Goal: Feedback & Contribution: Contribute content

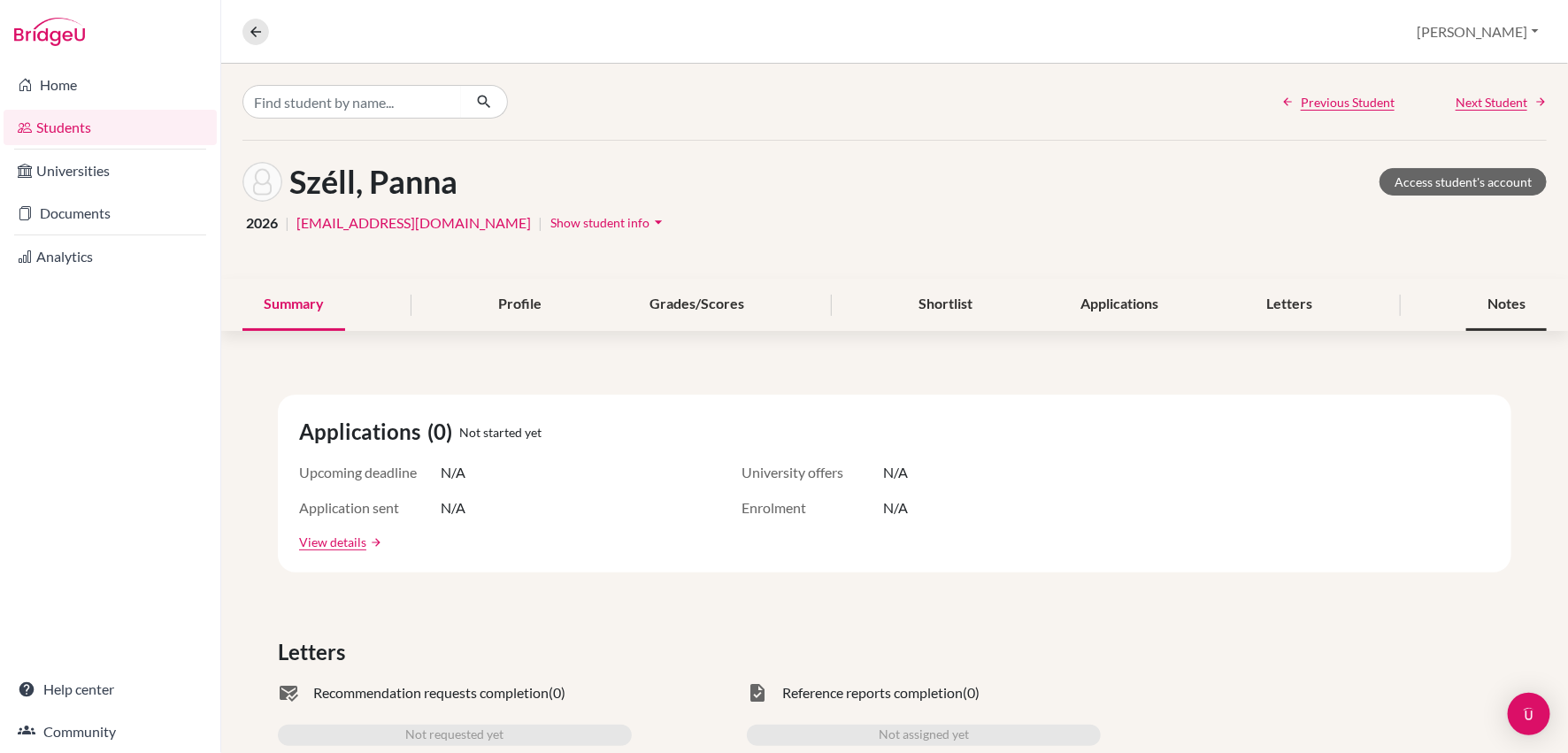
click at [1503, 303] on div "Notes" at bounding box center [1506, 305] width 80 height 53
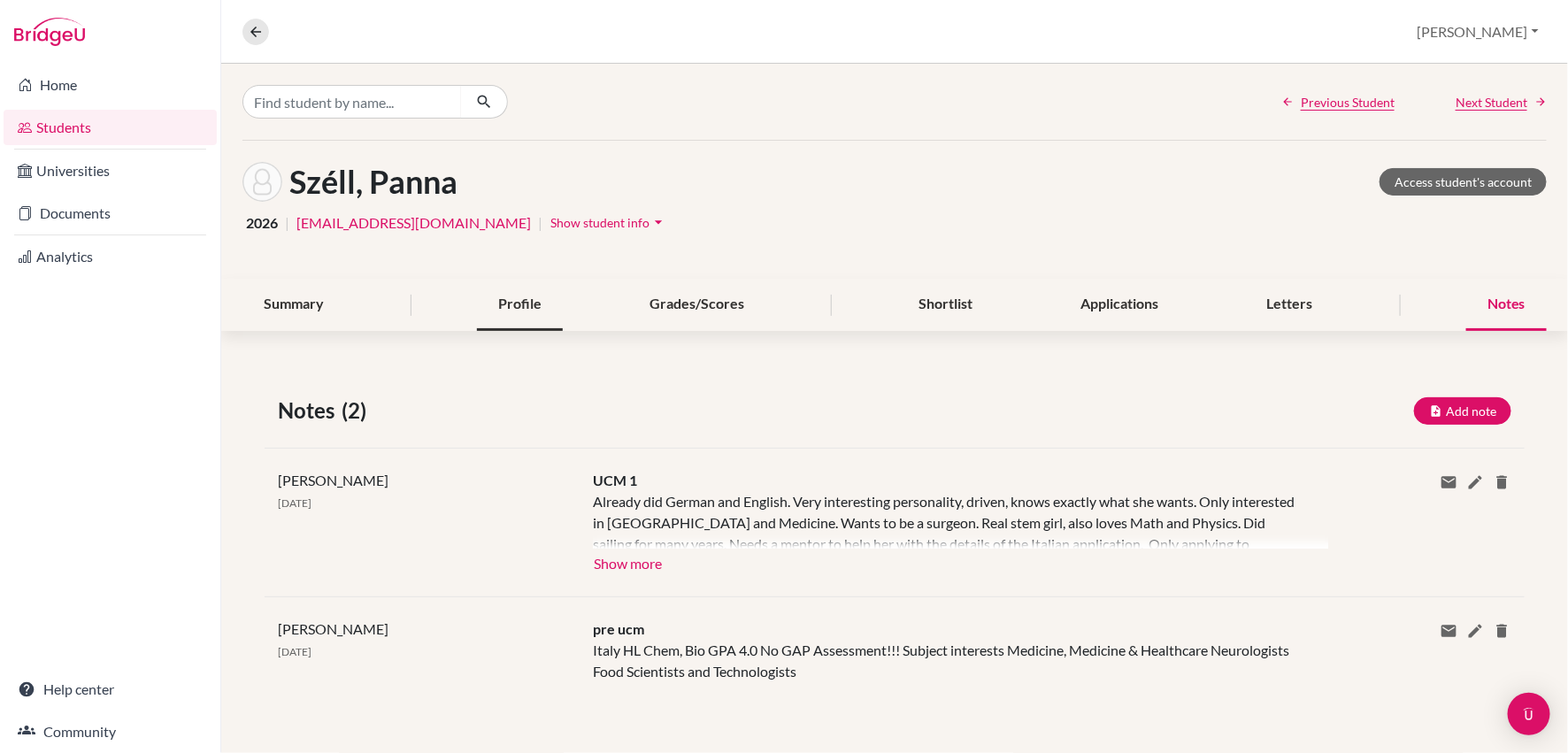
click at [537, 307] on div "Profile" at bounding box center [519, 305] width 85 height 53
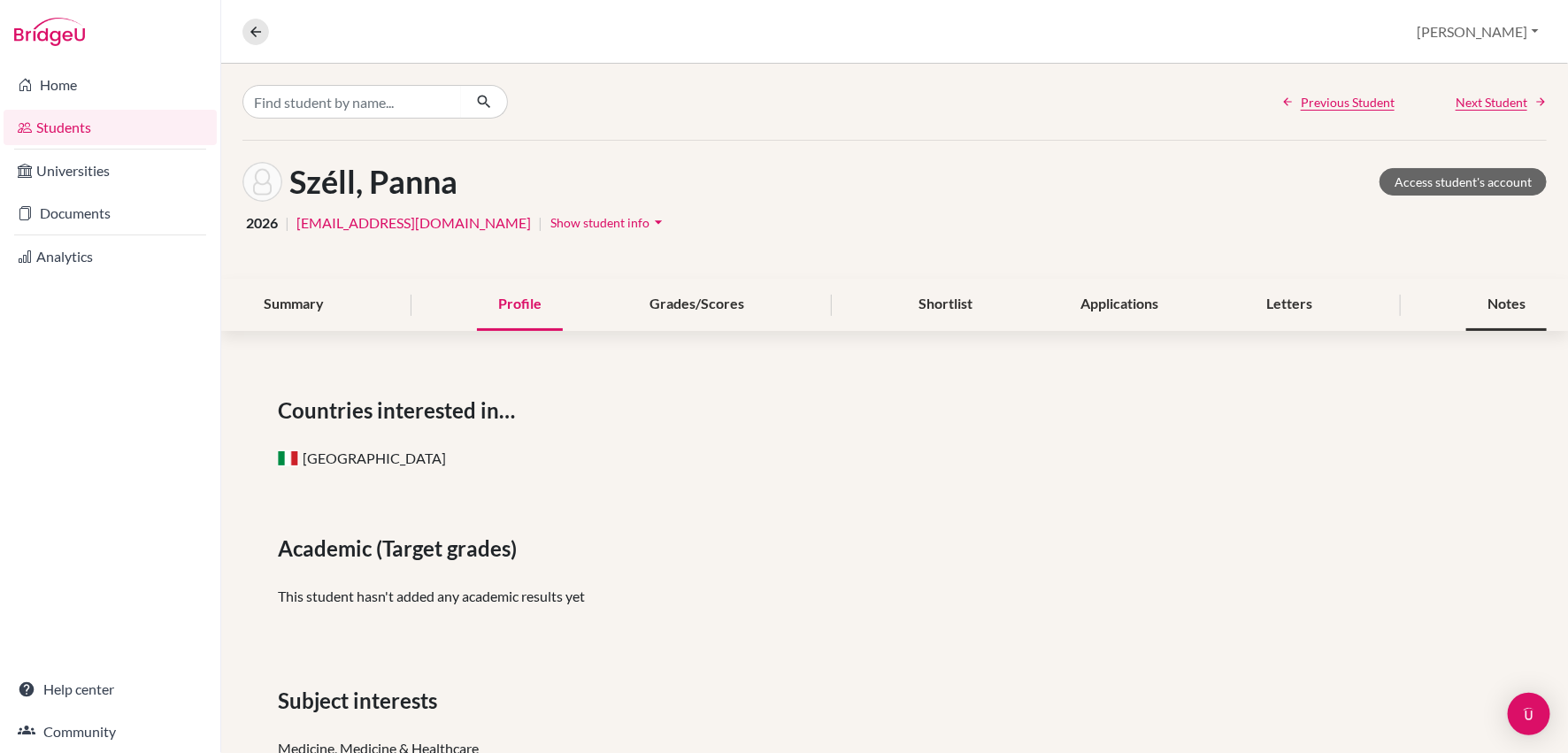
click at [1497, 311] on div "Notes" at bounding box center [1506, 305] width 80 height 53
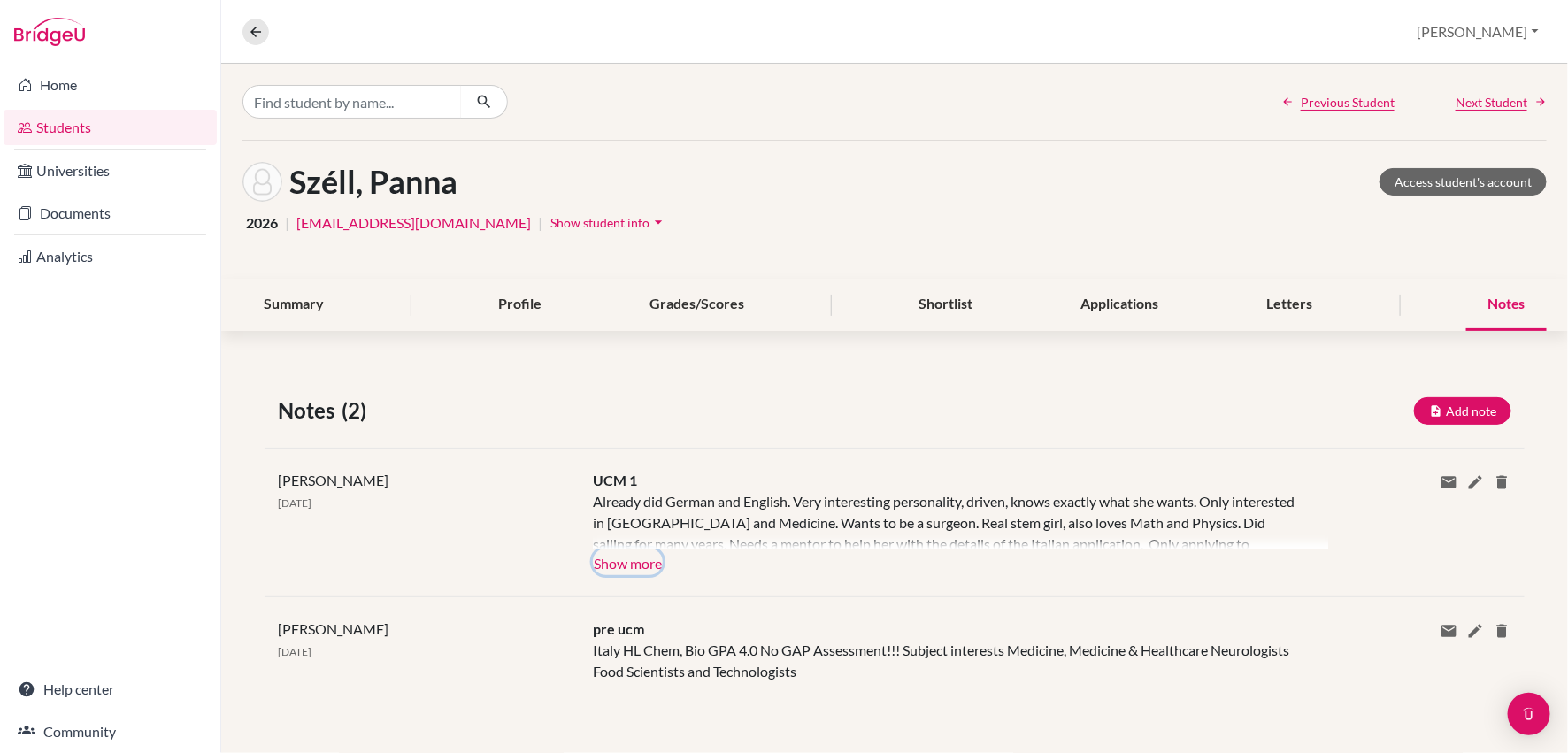
click at [613, 564] on button "Show more" at bounding box center [628, 562] width 70 height 27
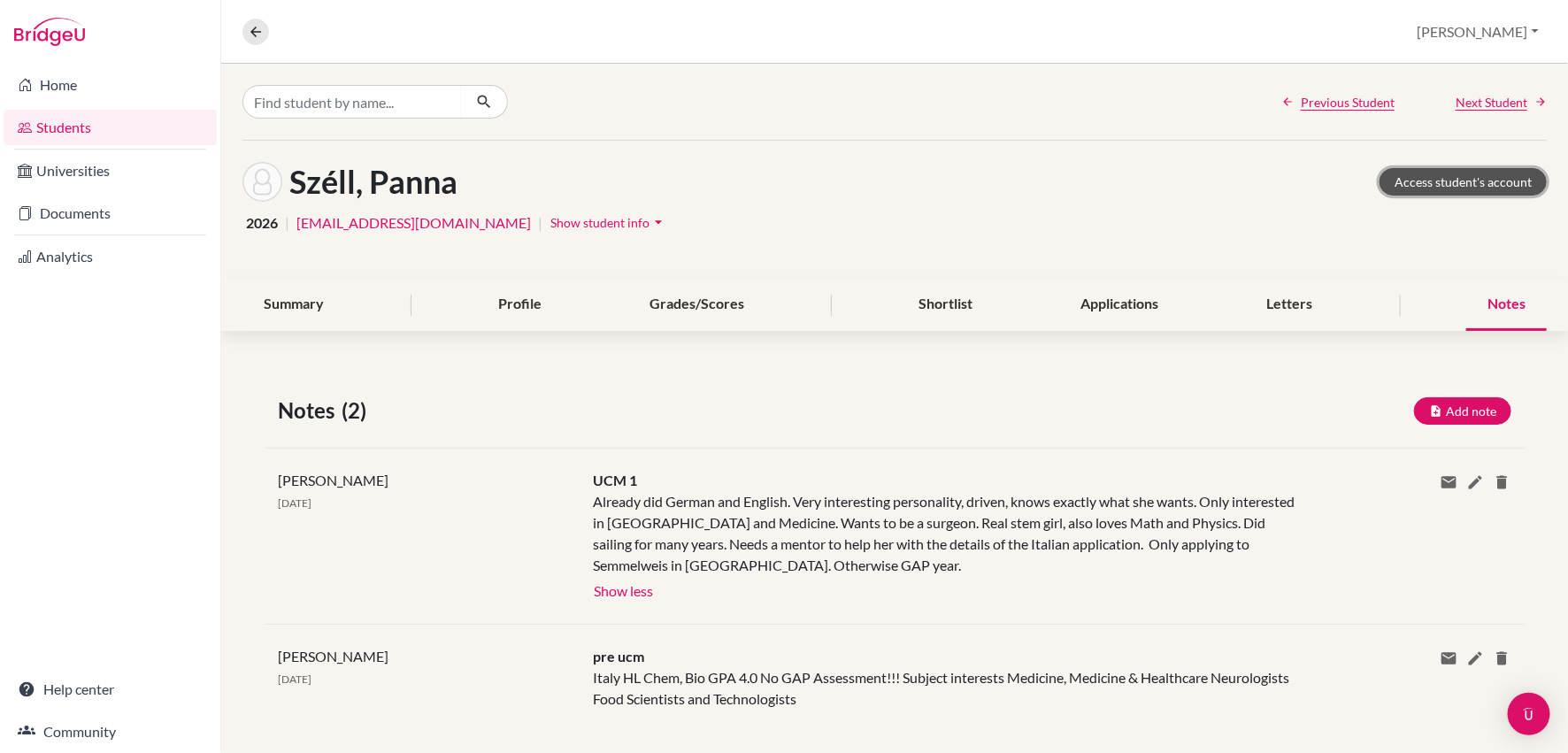
click at [1459, 185] on link "Access student's account" at bounding box center [1463, 182] width 167 height 28
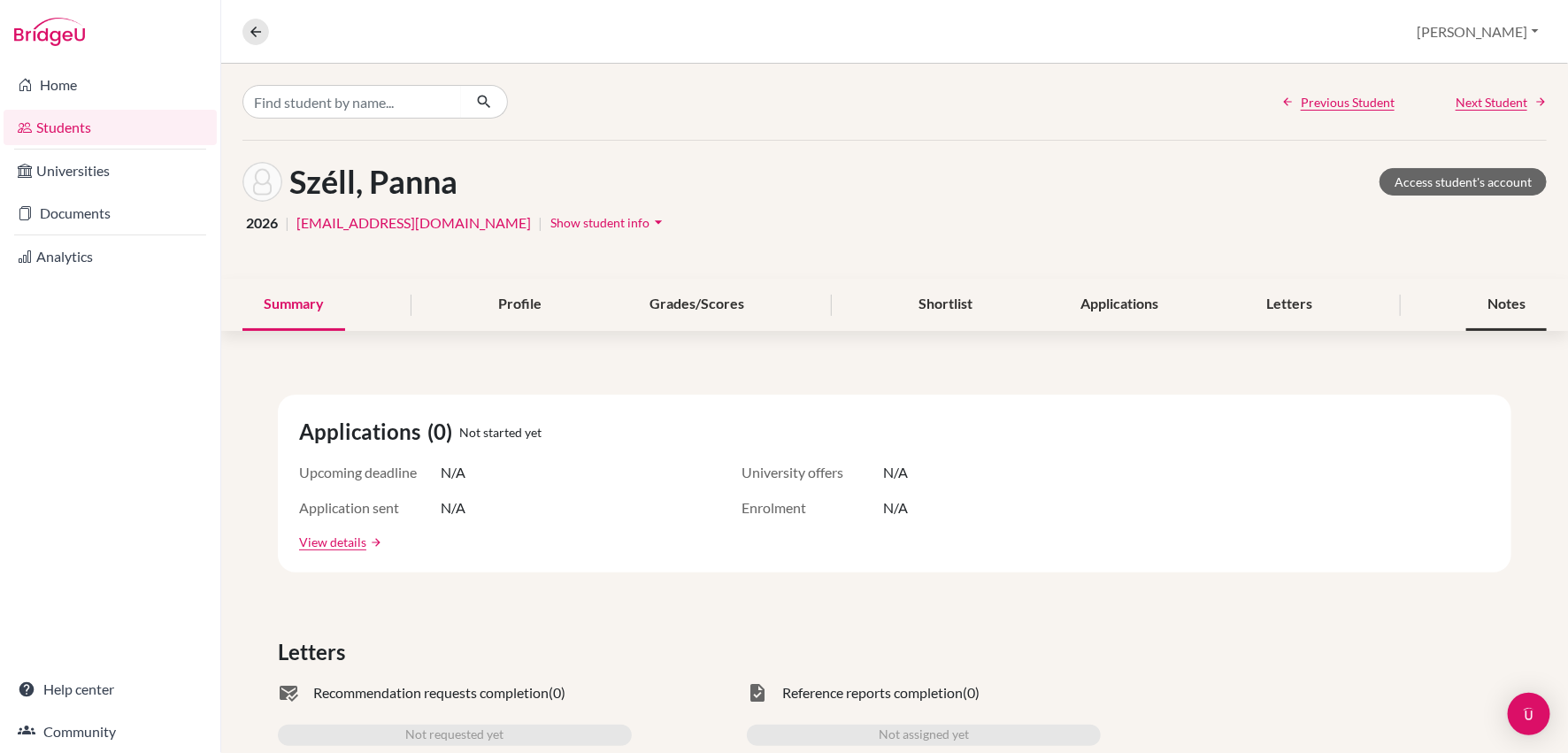
click at [1505, 300] on div "Notes" at bounding box center [1506, 305] width 80 height 53
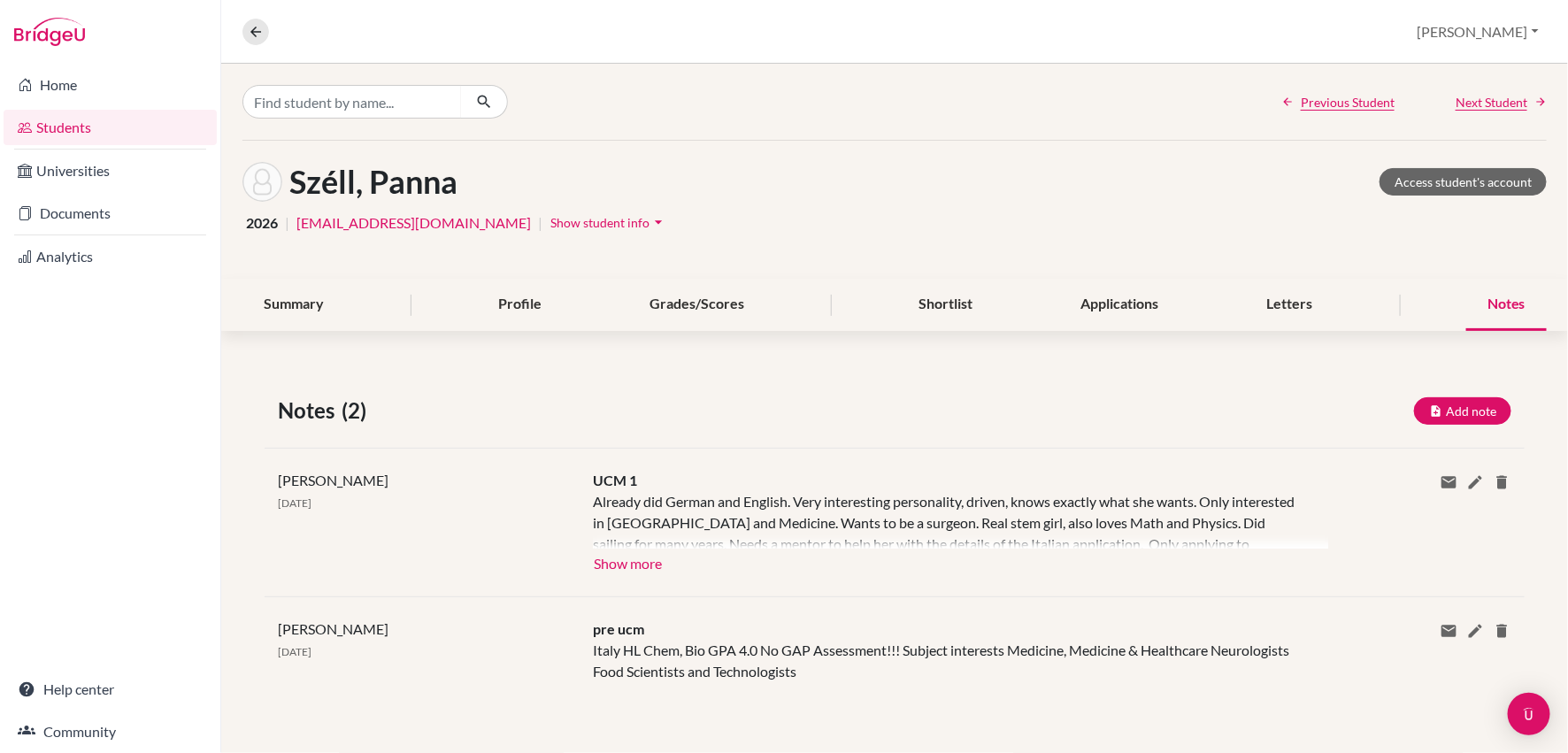
click at [1505, 300] on div "Notes" at bounding box center [1506, 305] width 80 height 53
click at [1468, 410] on button "Add note" at bounding box center [1463, 411] width 97 height 28
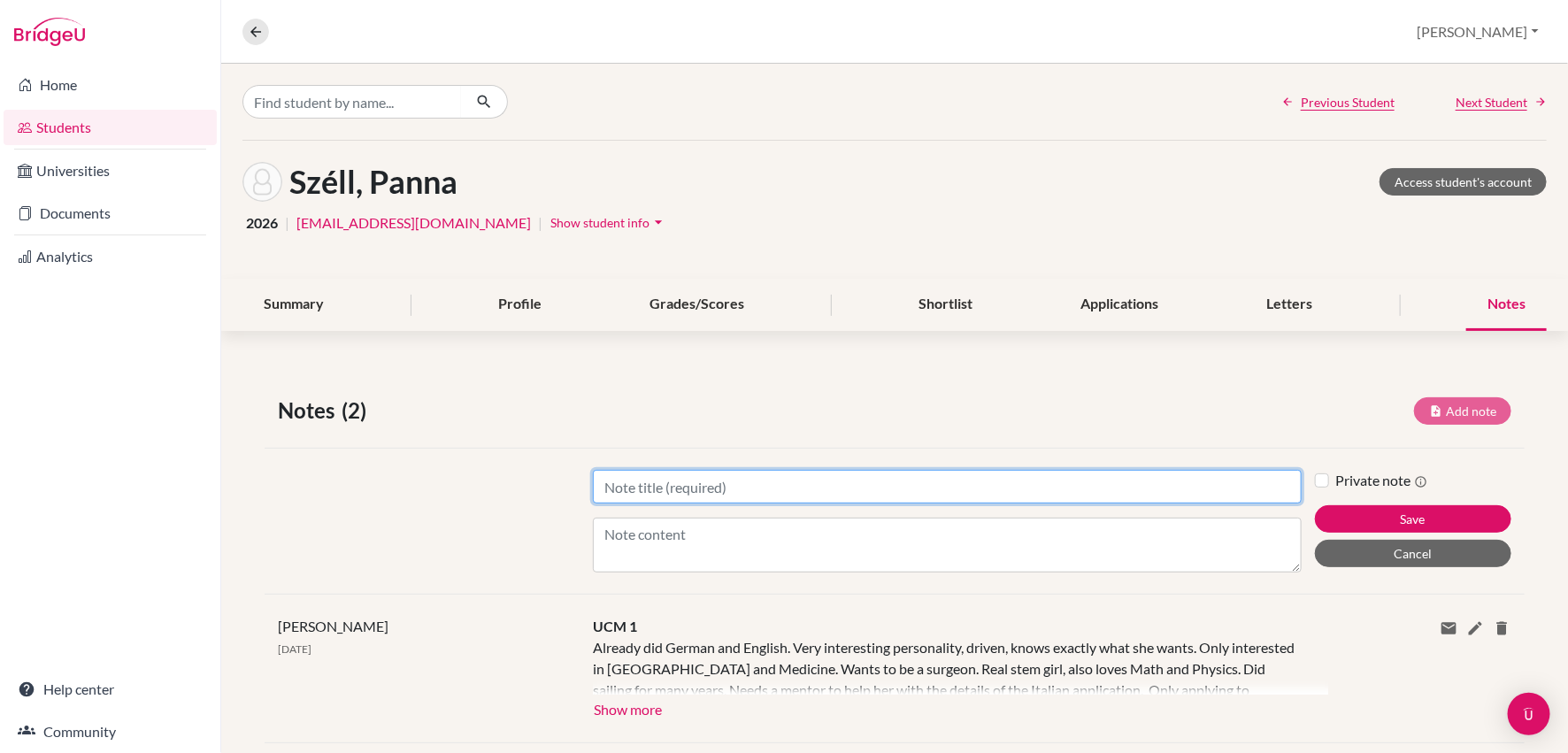
click at [724, 494] on input "Title" at bounding box center [947, 487] width 709 height 34
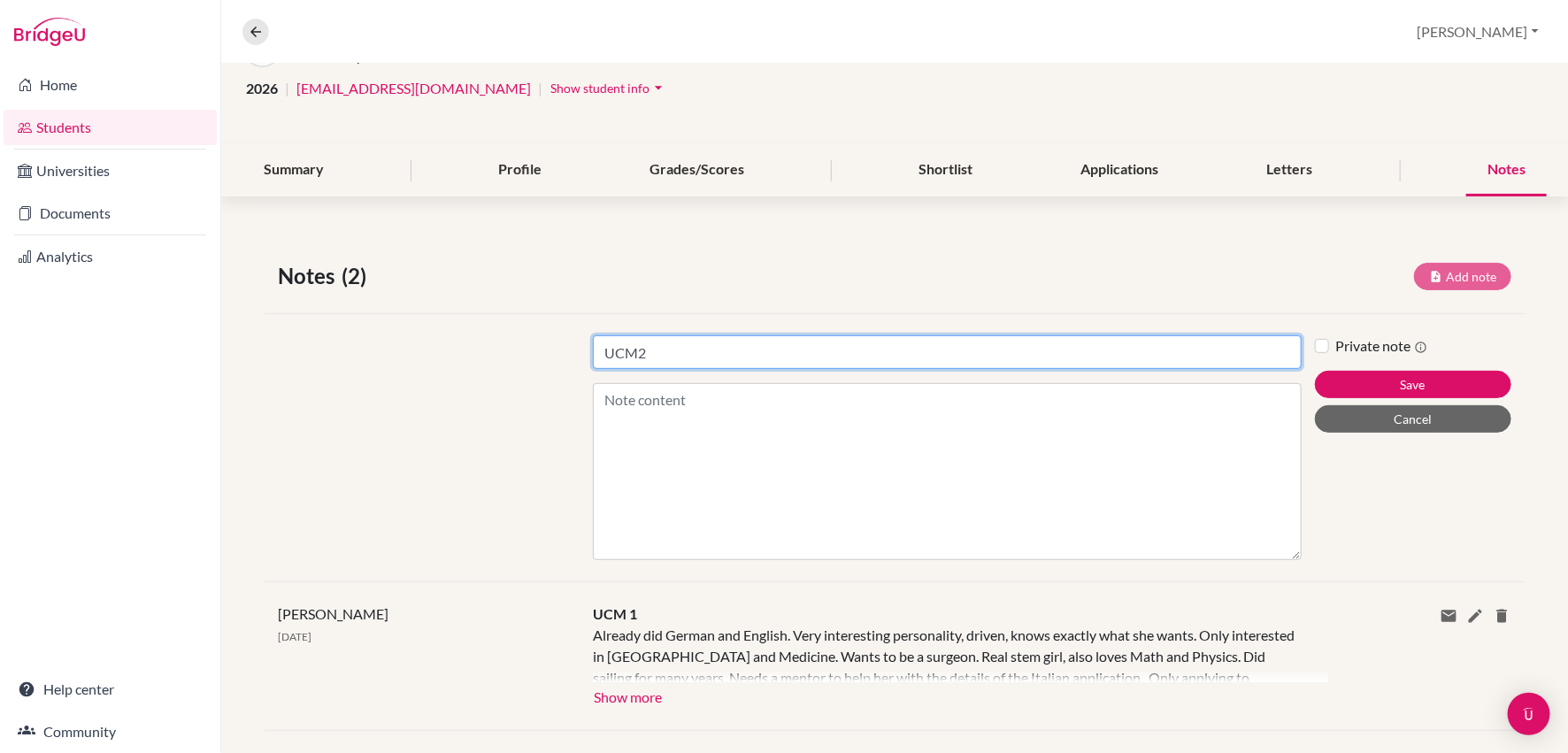
drag, startPoint x: 1297, startPoint y: 429, endPoint x: 1297, endPoint y: 614, distance: 185.0
click at [1297, 614] on div "Notes (2) Add note Title UCM2 Content Private note Save Cancel [PERSON_NAME] [D…" at bounding box center [895, 548] width 1347 height 663
type input "UCM2 - with [PERSON_NAME]"
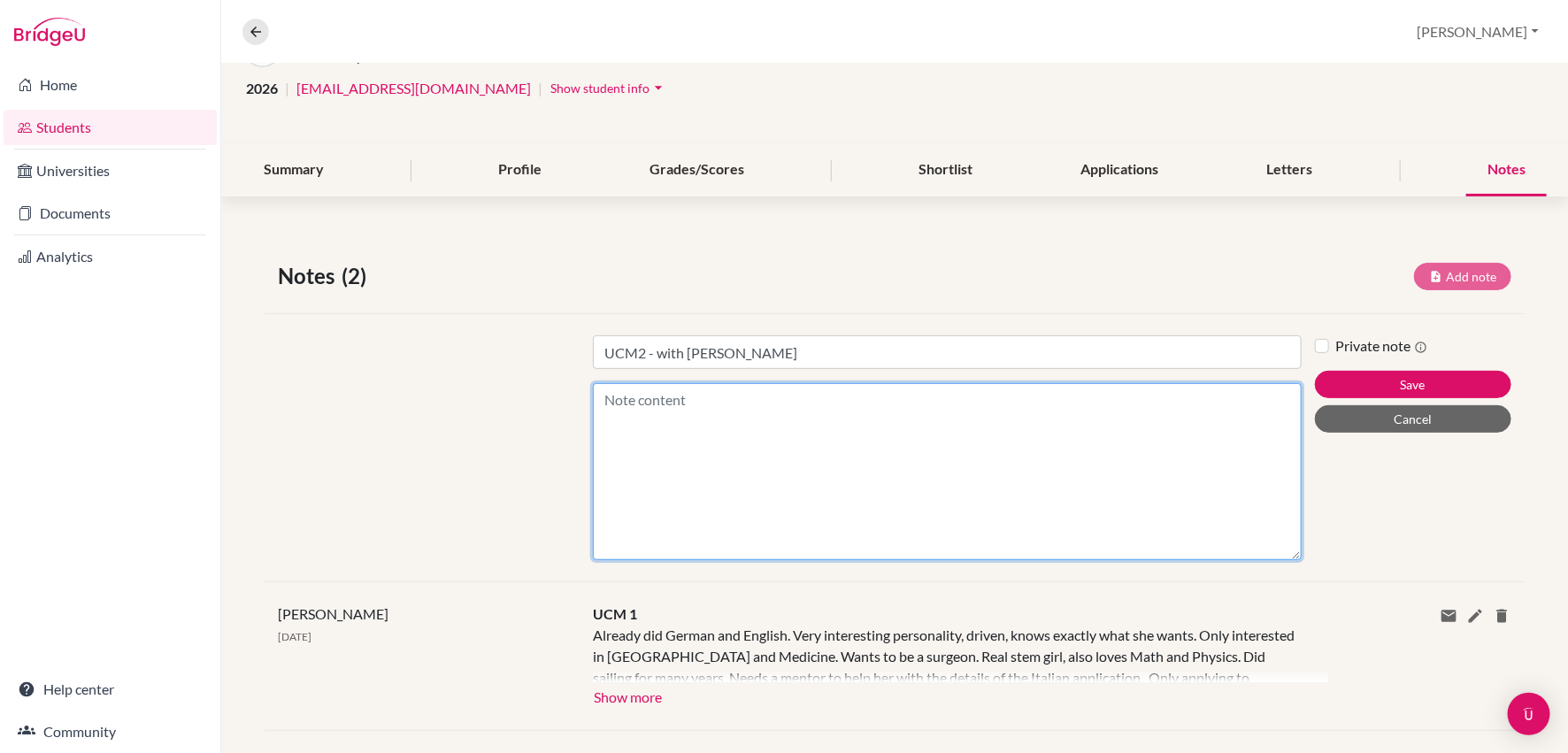
click at [687, 407] on textarea "Content" at bounding box center [947, 472] width 709 height 177
type textarea "h"
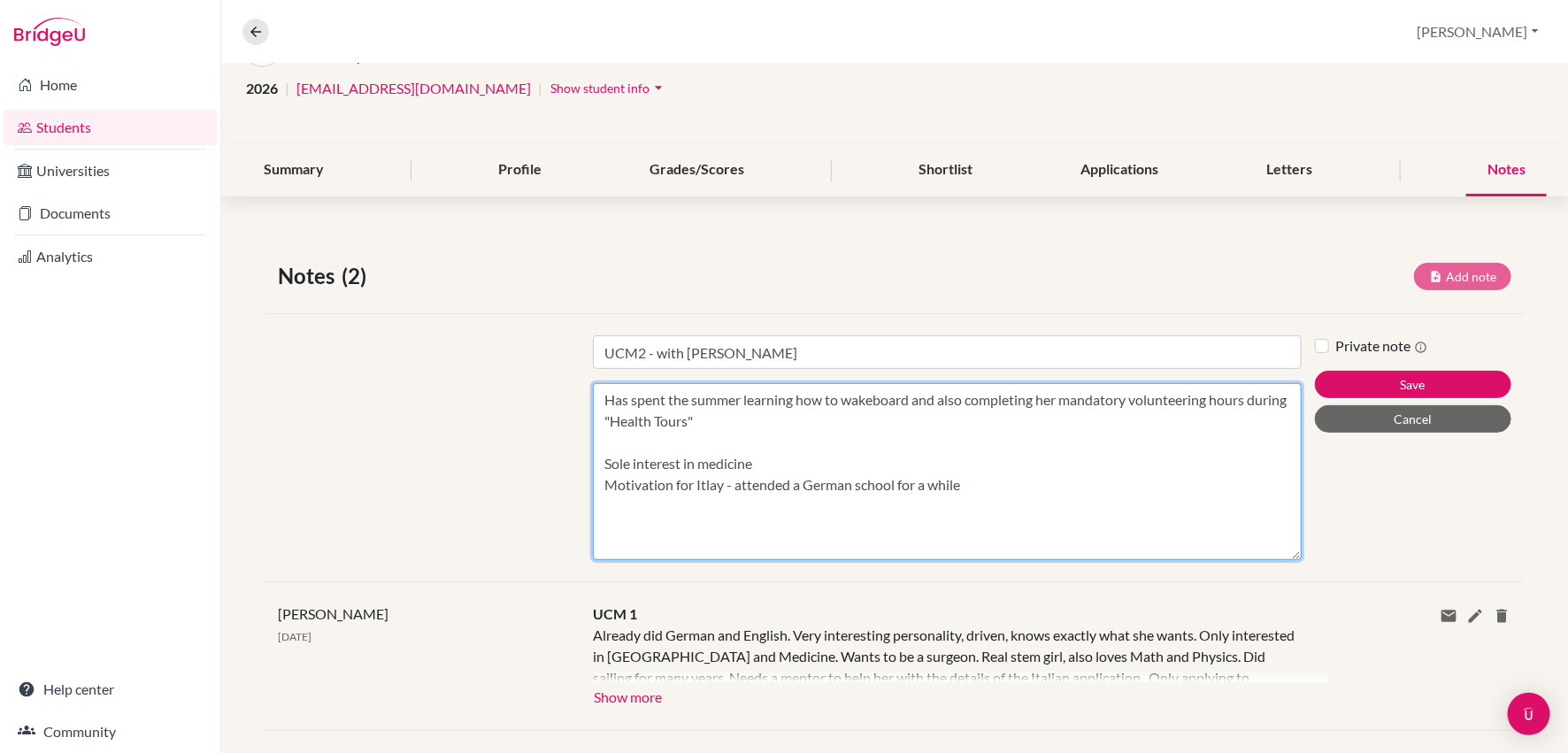
click at [726, 488] on textarea "Has spent the summer learning how to wakeboard and also completing her mandator…" at bounding box center [947, 472] width 709 height 177
click at [976, 491] on textarea "Has spent the summer learning how to wakeboard and also completing her mandator…" at bounding box center [947, 472] width 709 height 177
click at [1175, 483] on textarea "Has spent the summer learning how to wakeboard and also completing her mandator…" at bounding box center [947, 472] width 709 height 177
click at [1190, 532] on textarea "Has spent the summer learning how to wakeboard and also completing her mandator…" at bounding box center [947, 472] width 709 height 177
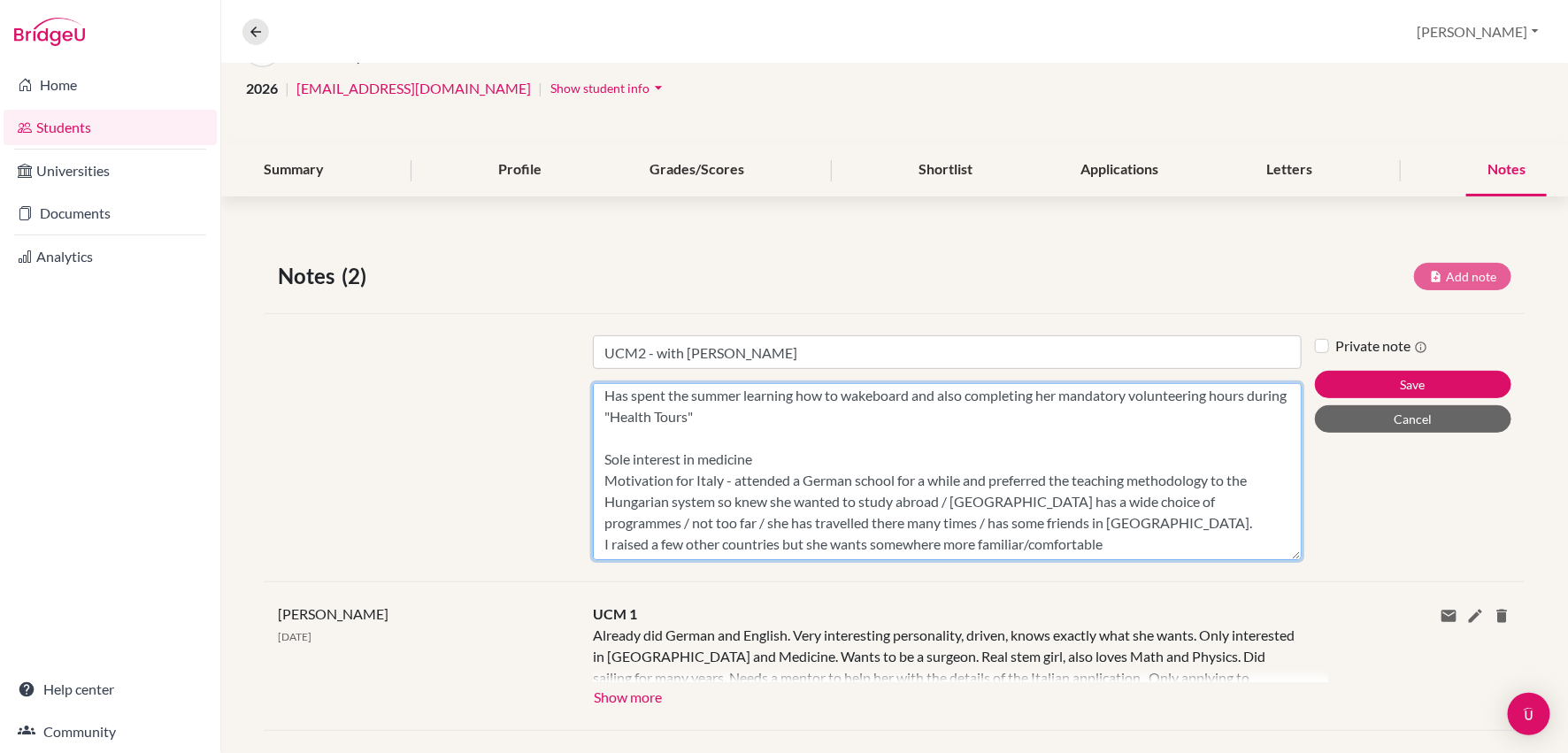
scroll to position [18, 0]
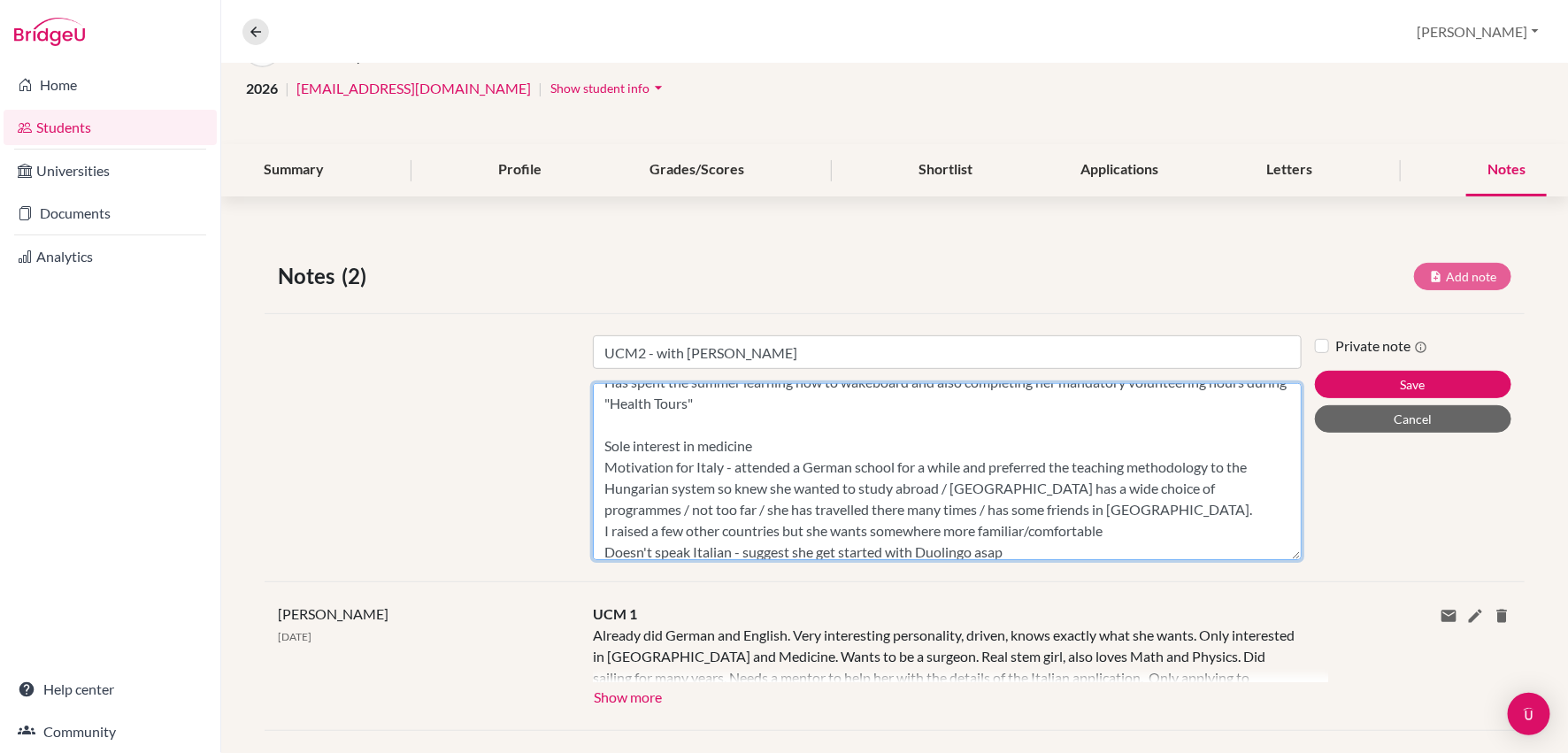
click at [1009, 548] on textarea "Has spent the summer learning how to wakeboard and also completing her mandator…" at bounding box center [947, 472] width 709 height 177
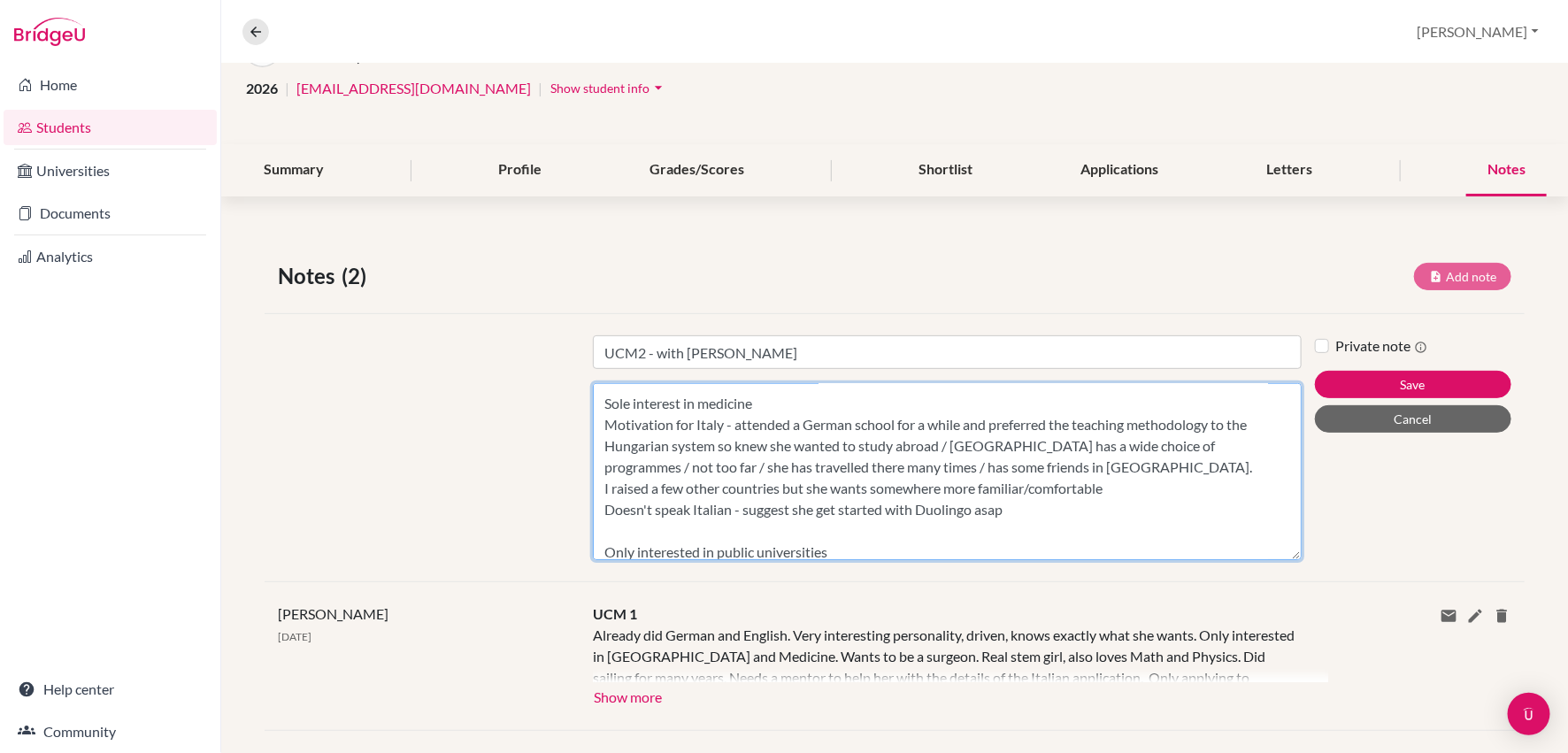
scroll to position [81, 0]
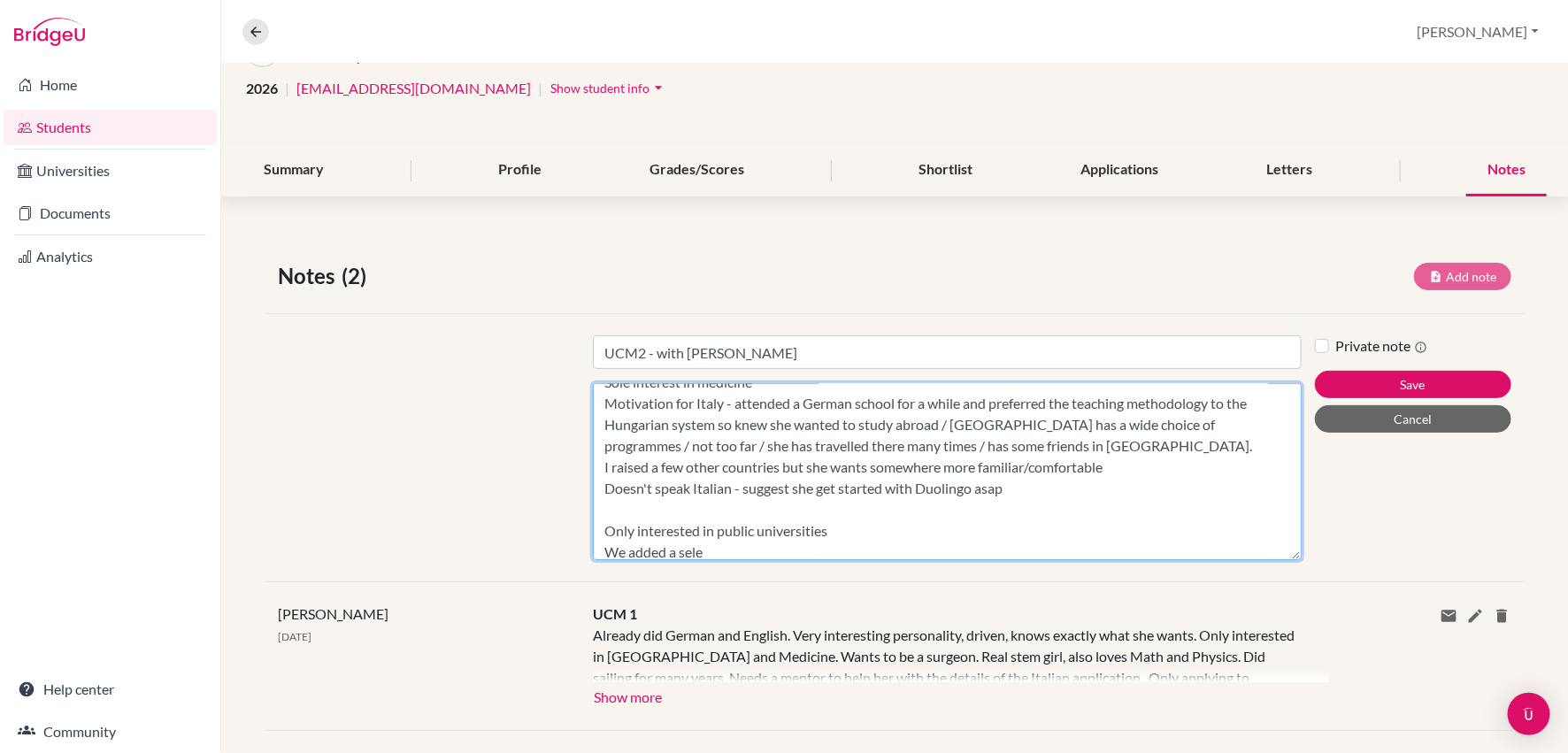
drag, startPoint x: 733, startPoint y: 543, endPoint x: 581, endPoint y: 544, distance: 152.0
click at [581, 544] on div "Title UCM2 - with [PERSON_NAME] spent the summer learning how to wakeboard and …" at bounding box center [947, 448] width 736 height 225
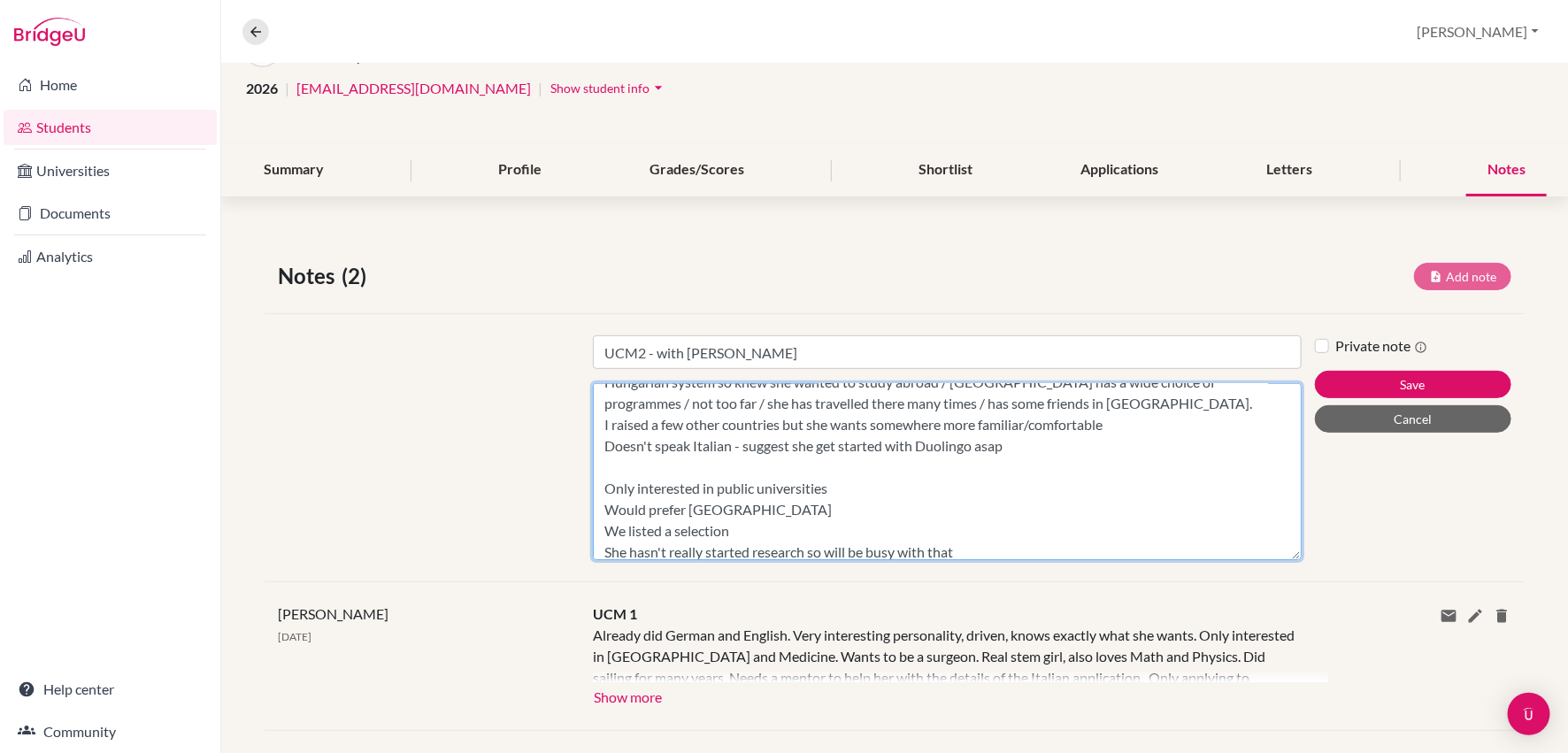
scroll to position [132, 0]
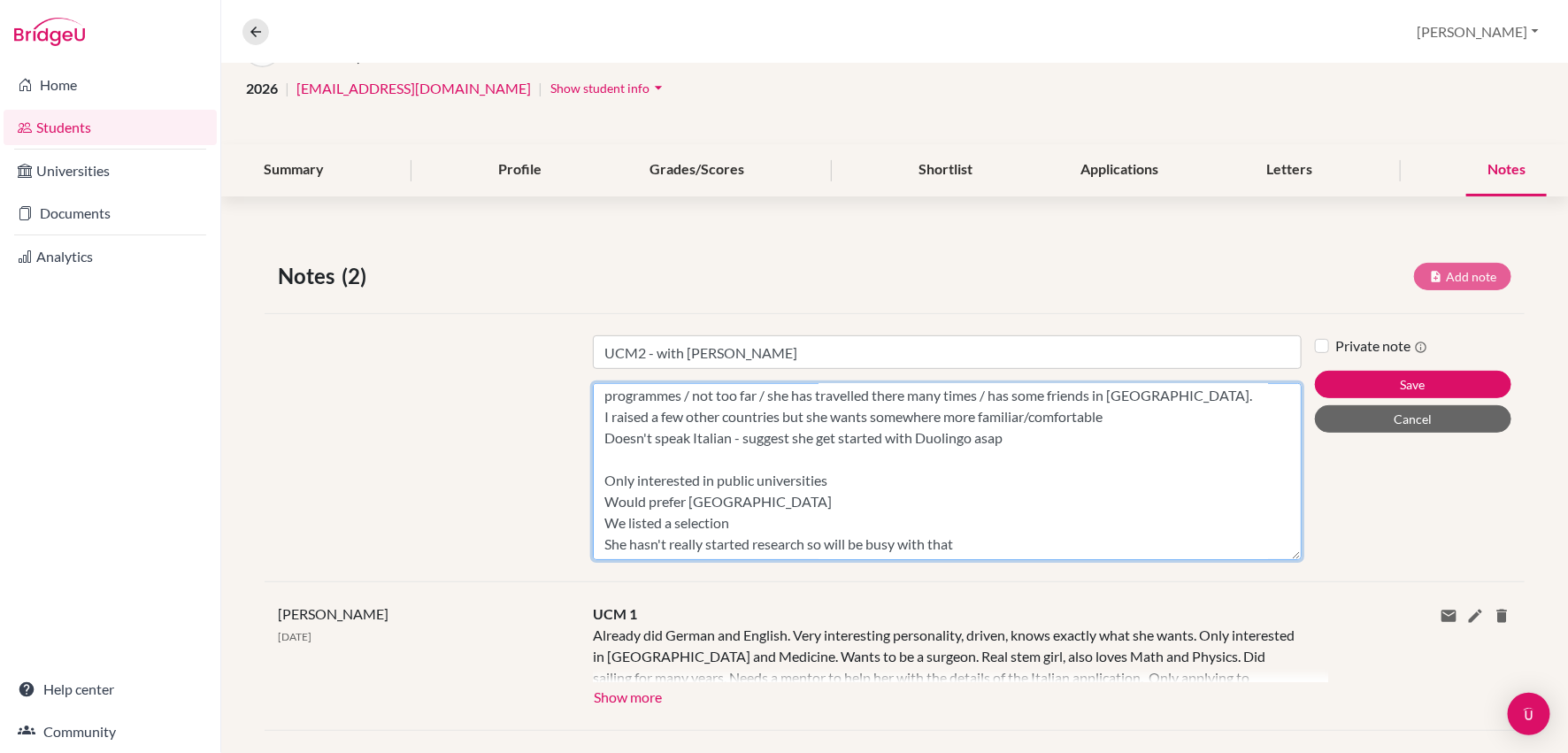
drag, startPoint x: 869, startPoint y: 548, endPoint x: 830, endPoint y: 542, distance: 39.5
click at [830, 542] on textarea "Has spent the summer learning how to wakeboard and also completing her mandator…" at bounding box center [947, 472] width 709 height 177
click at [1045, 542] on textarea "Has spent the summer learning how to wakeboard and also completing her mandator…" at bounding box center [947, 472] width 709 height 177
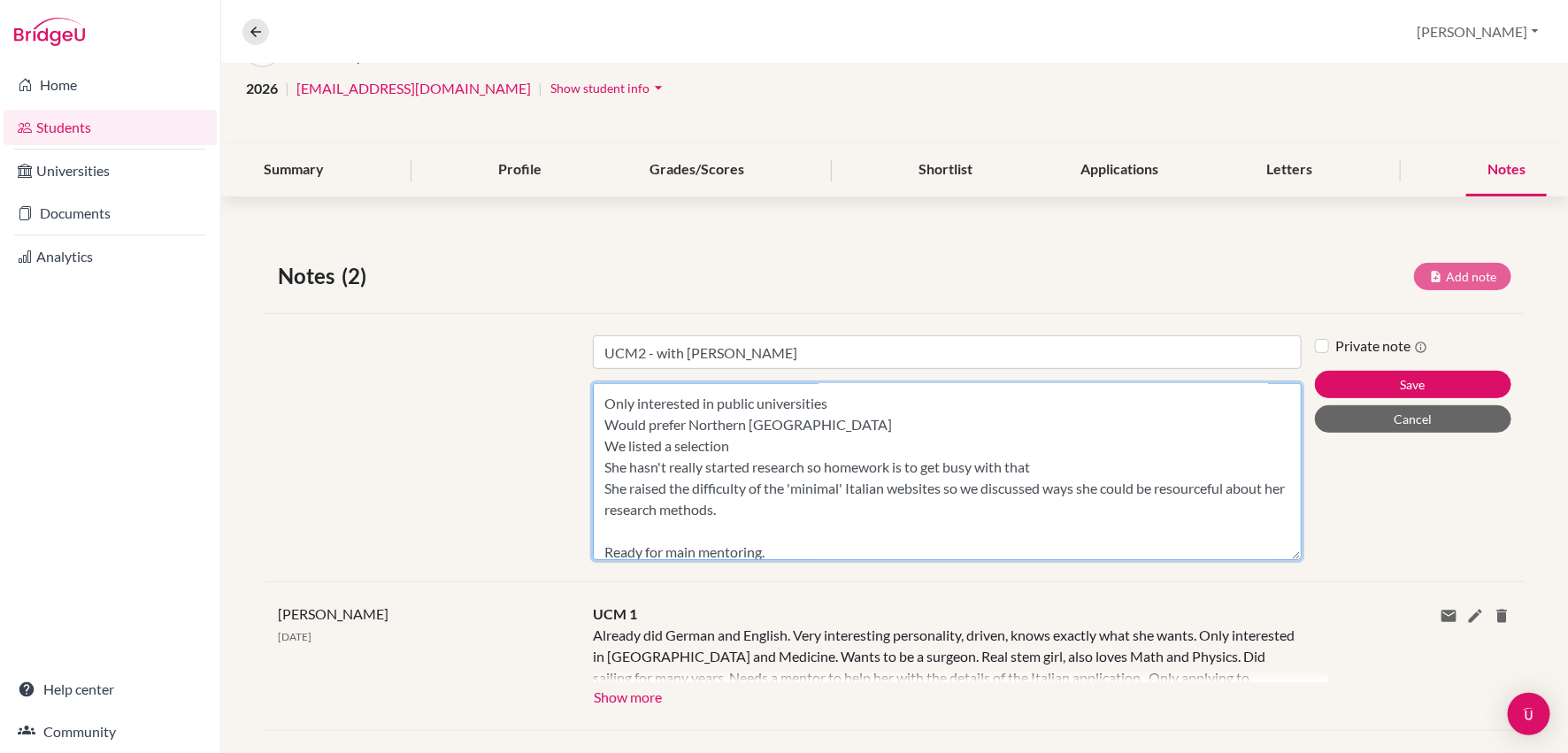
scroll to position [0, 0]
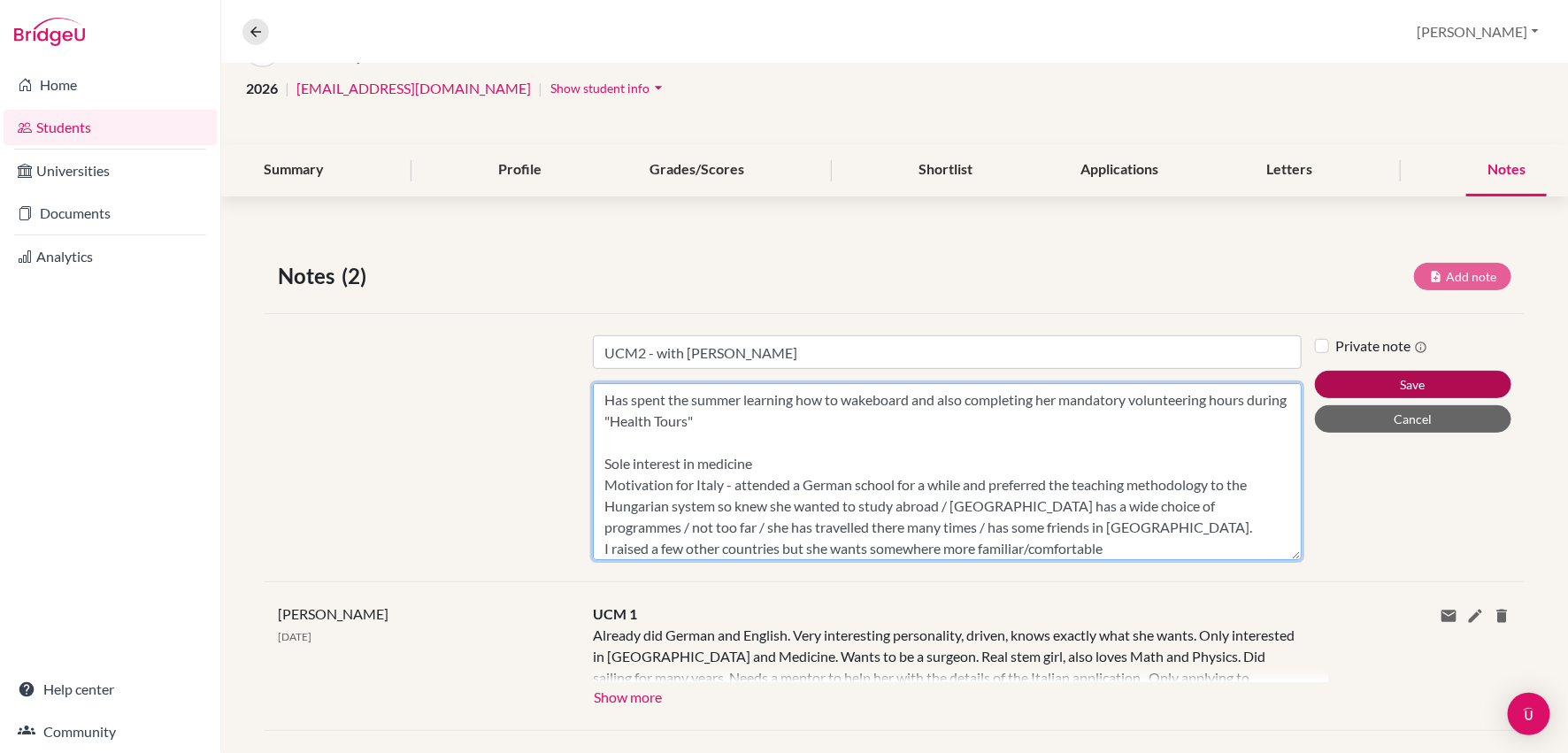
type textarea "Has spent the summer learning how to wakeboard and also completing her mandator…"
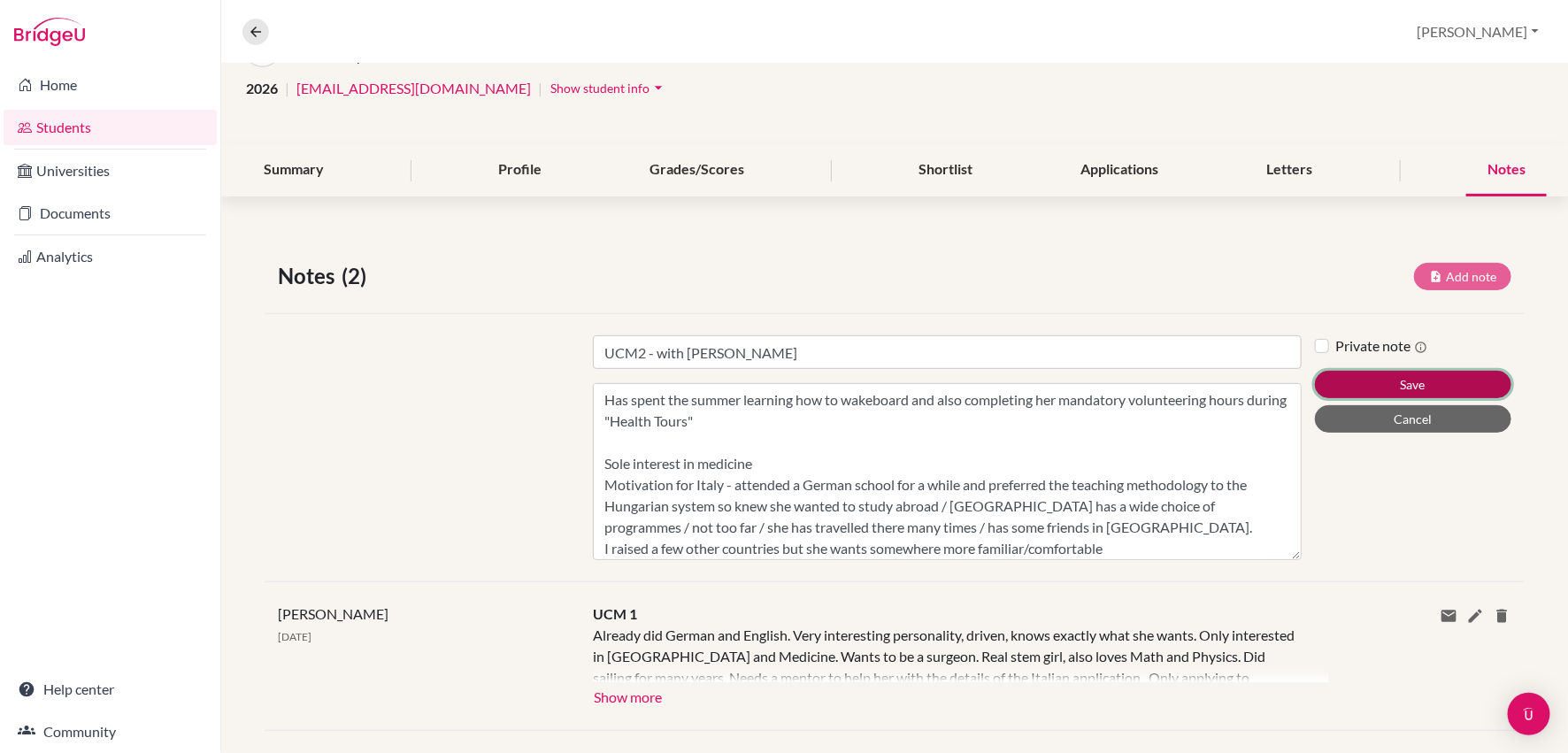
click at [1423, 381] on button "Save" at bounding box center [1413, 384] width 197 height 28
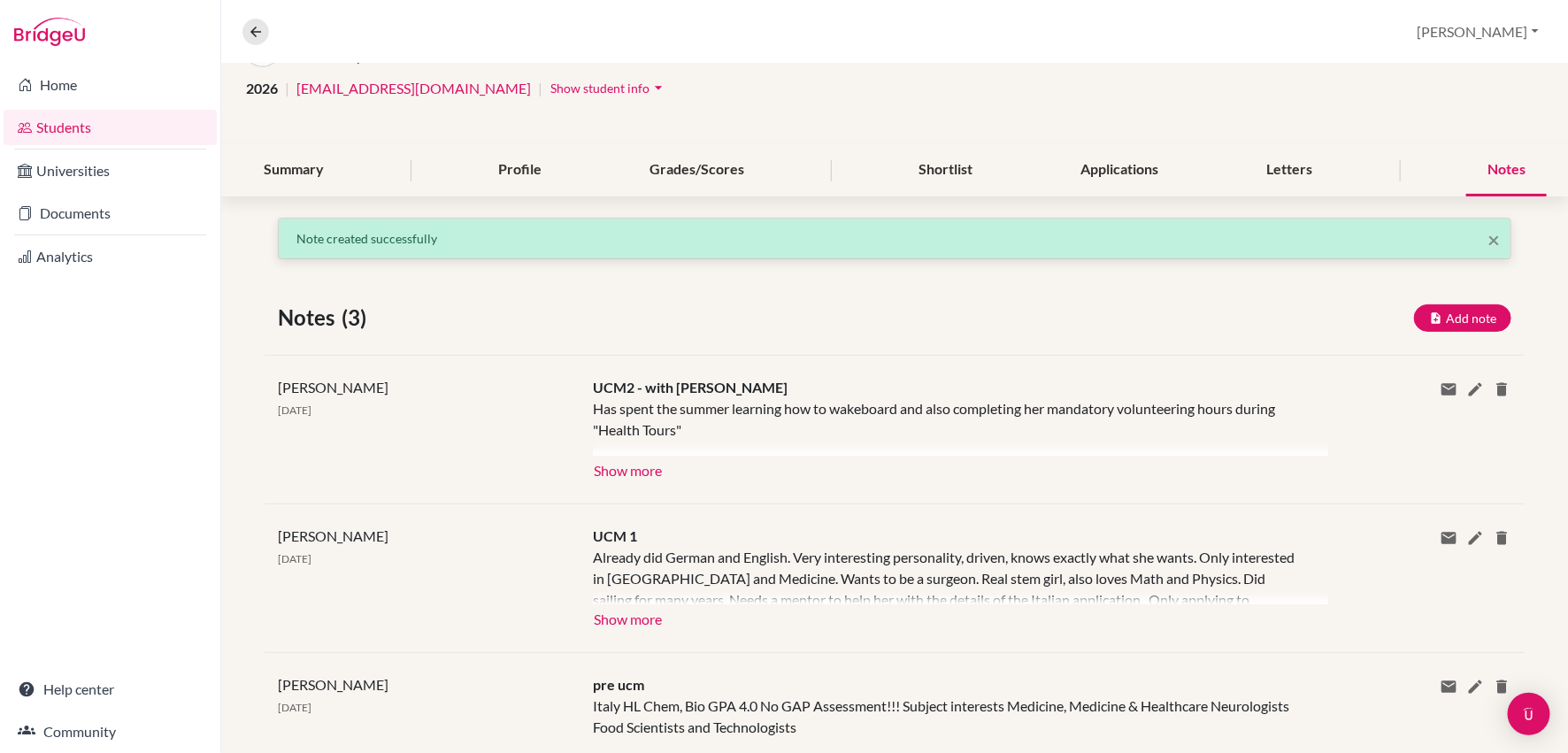
click at [107, 123] on link "Students" at bounding box center [110, 128] width 214 height 36
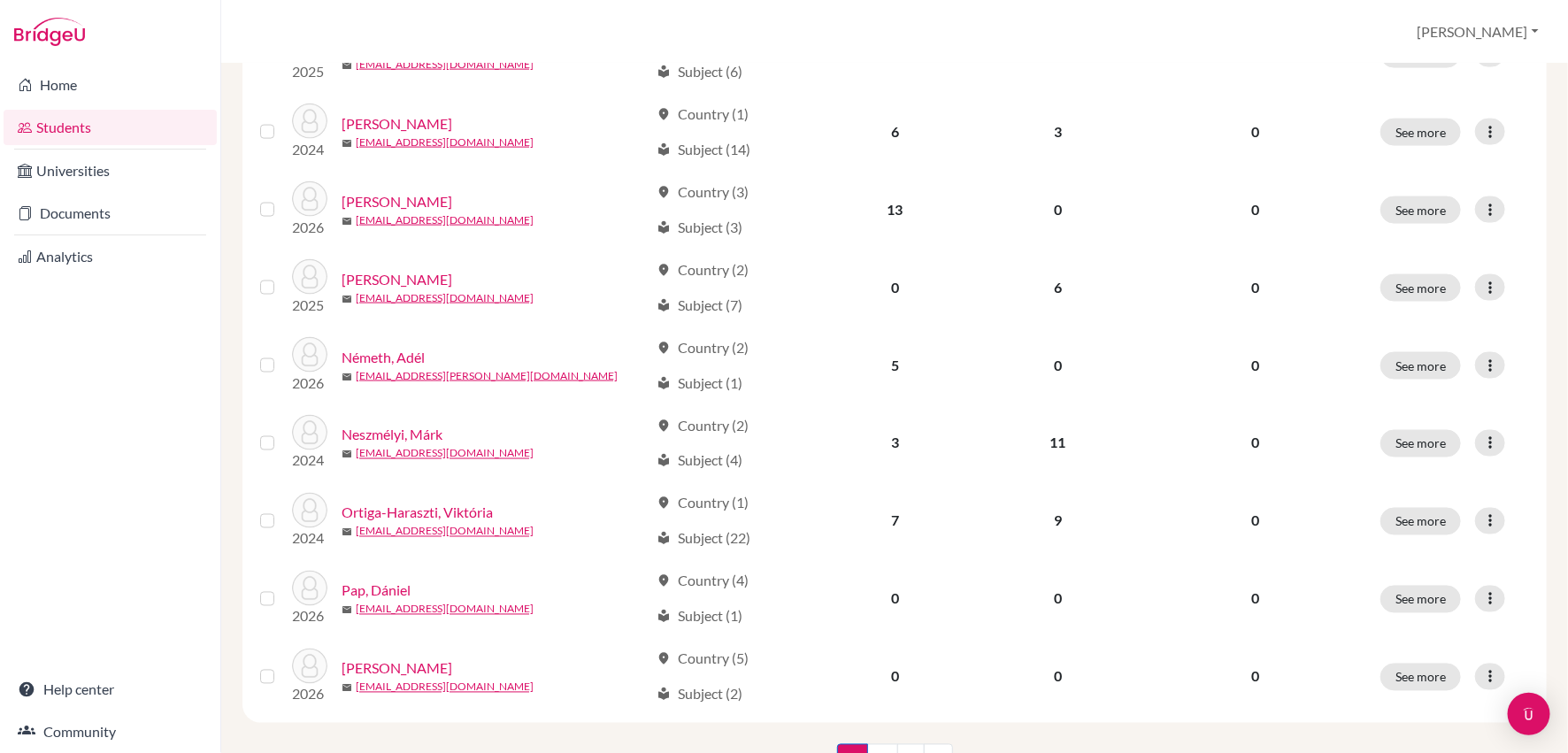
scroll to position [1269, 0]
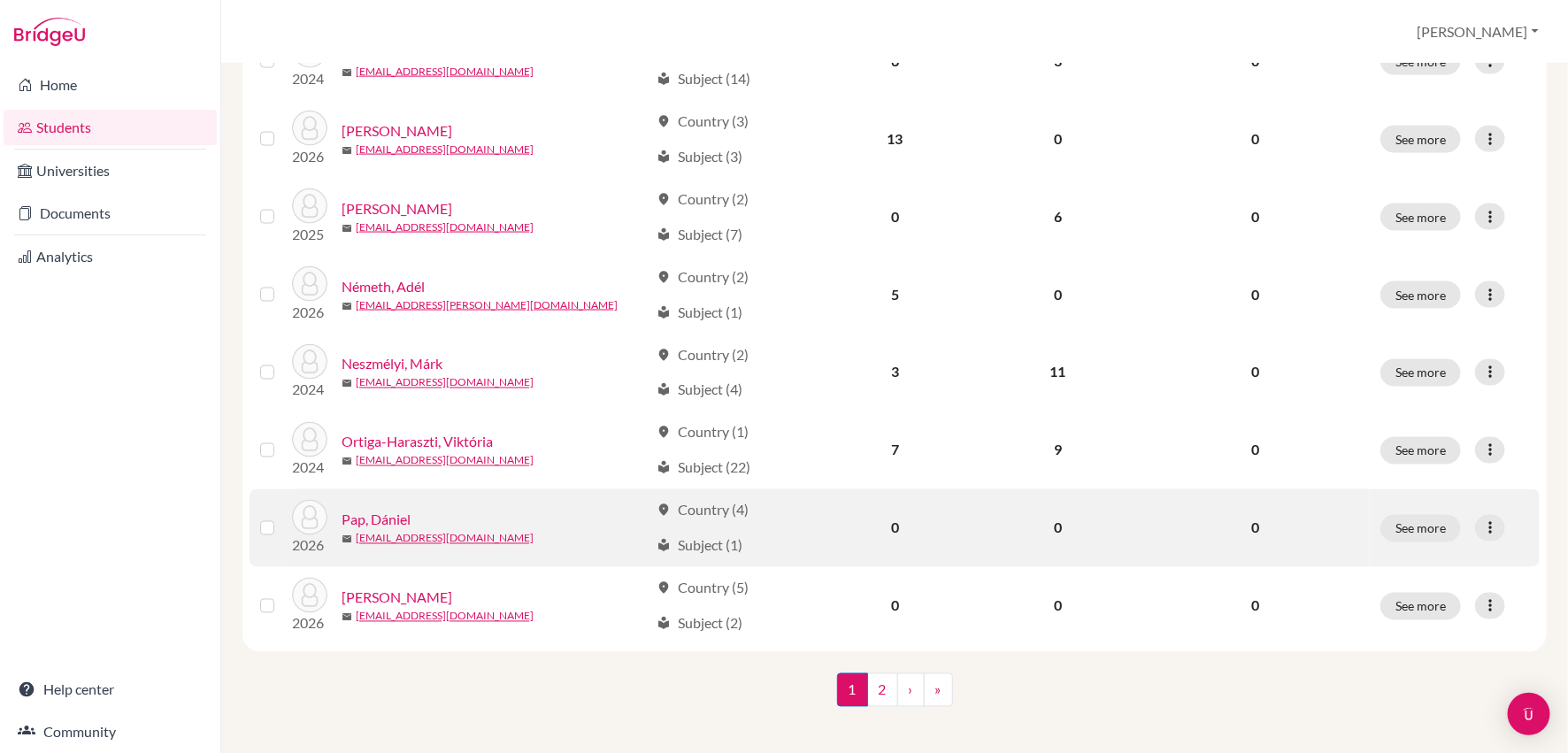
click at [386, 514] on link "Pap, Dániel" at bounding box center [376, 520] width 70 height 21
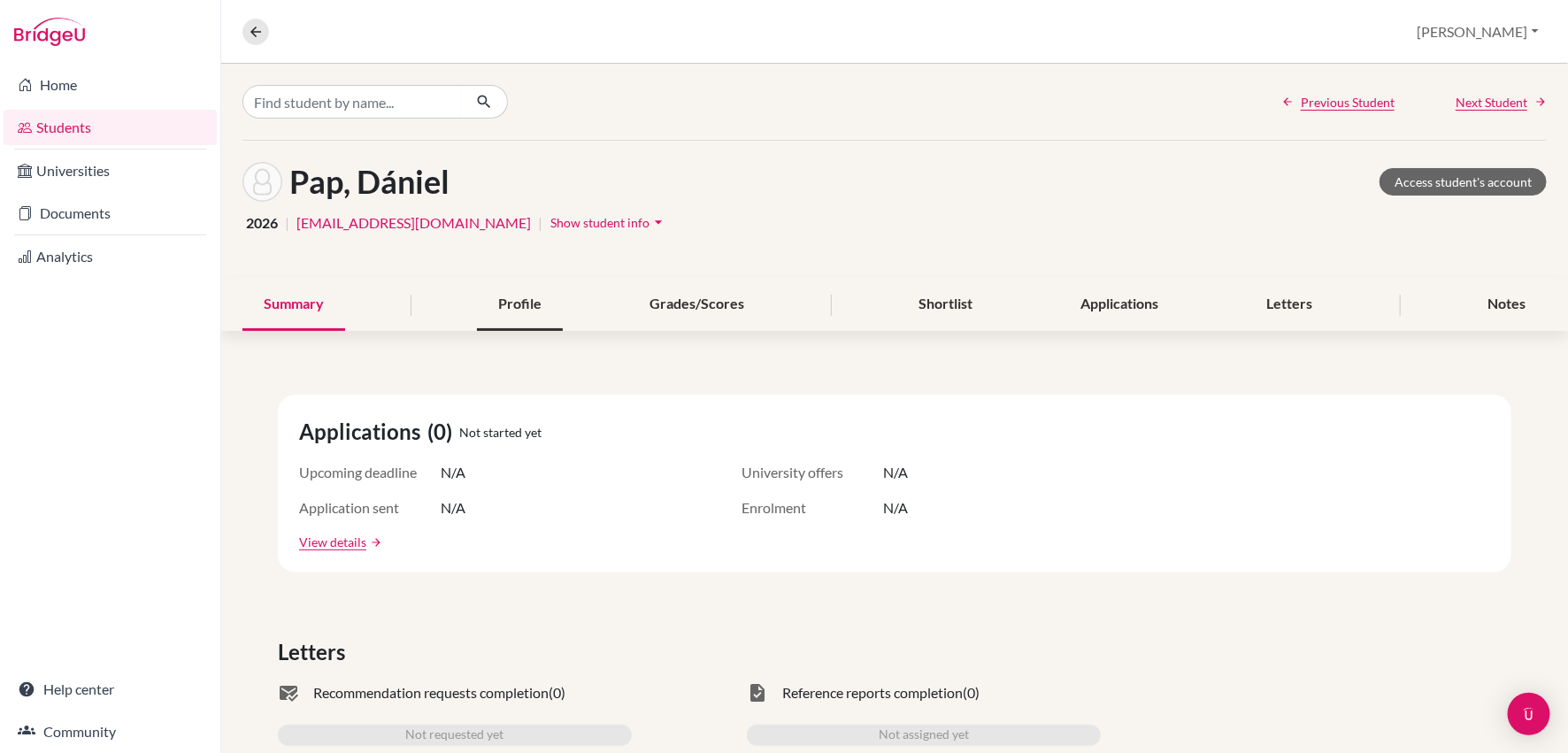
click at [525, 300] on div "Profile" at bounding box center [519, 305] width 85 height 53
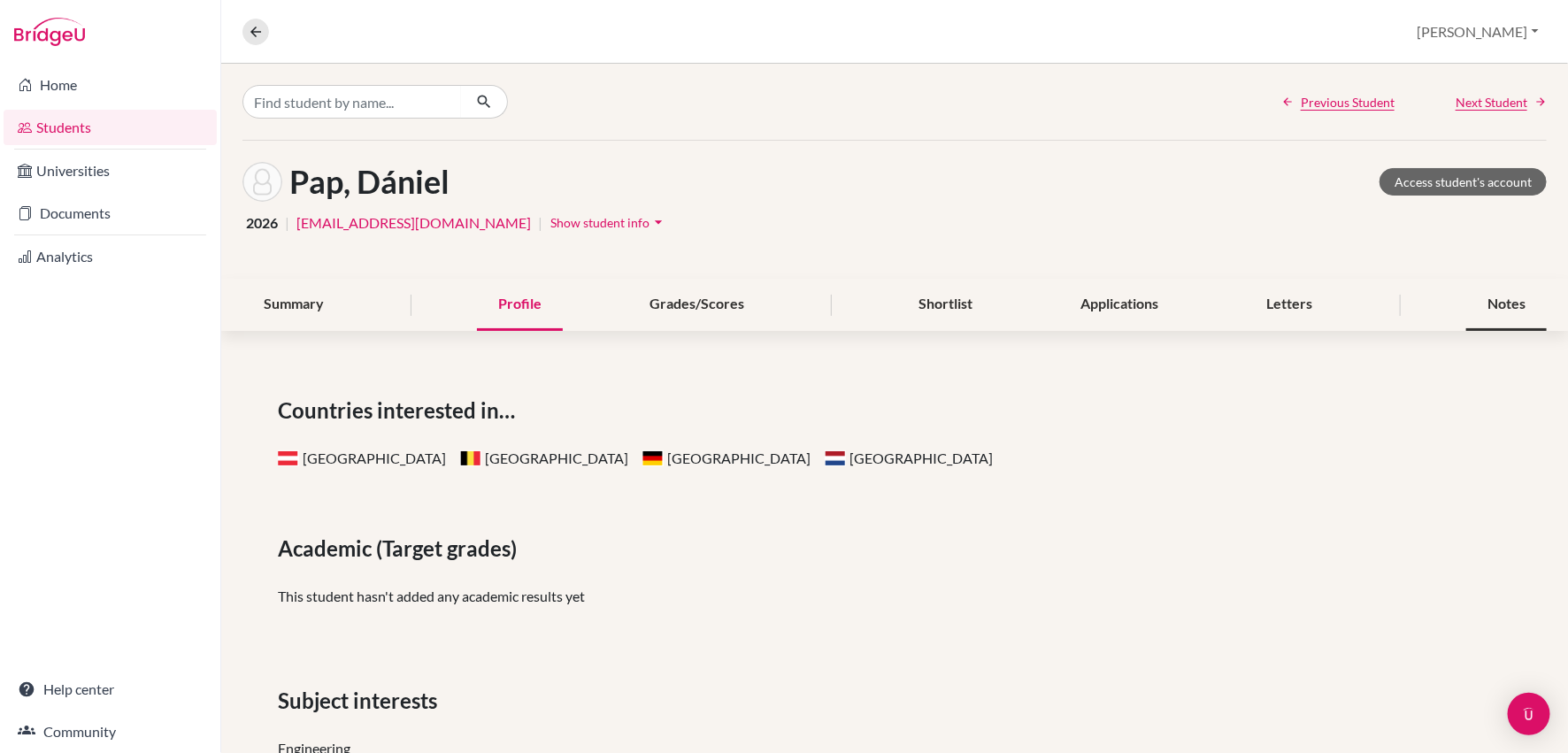
click at [1502, 304] on div "Notes" at bounding box center [1506, 305] width 80 height 53
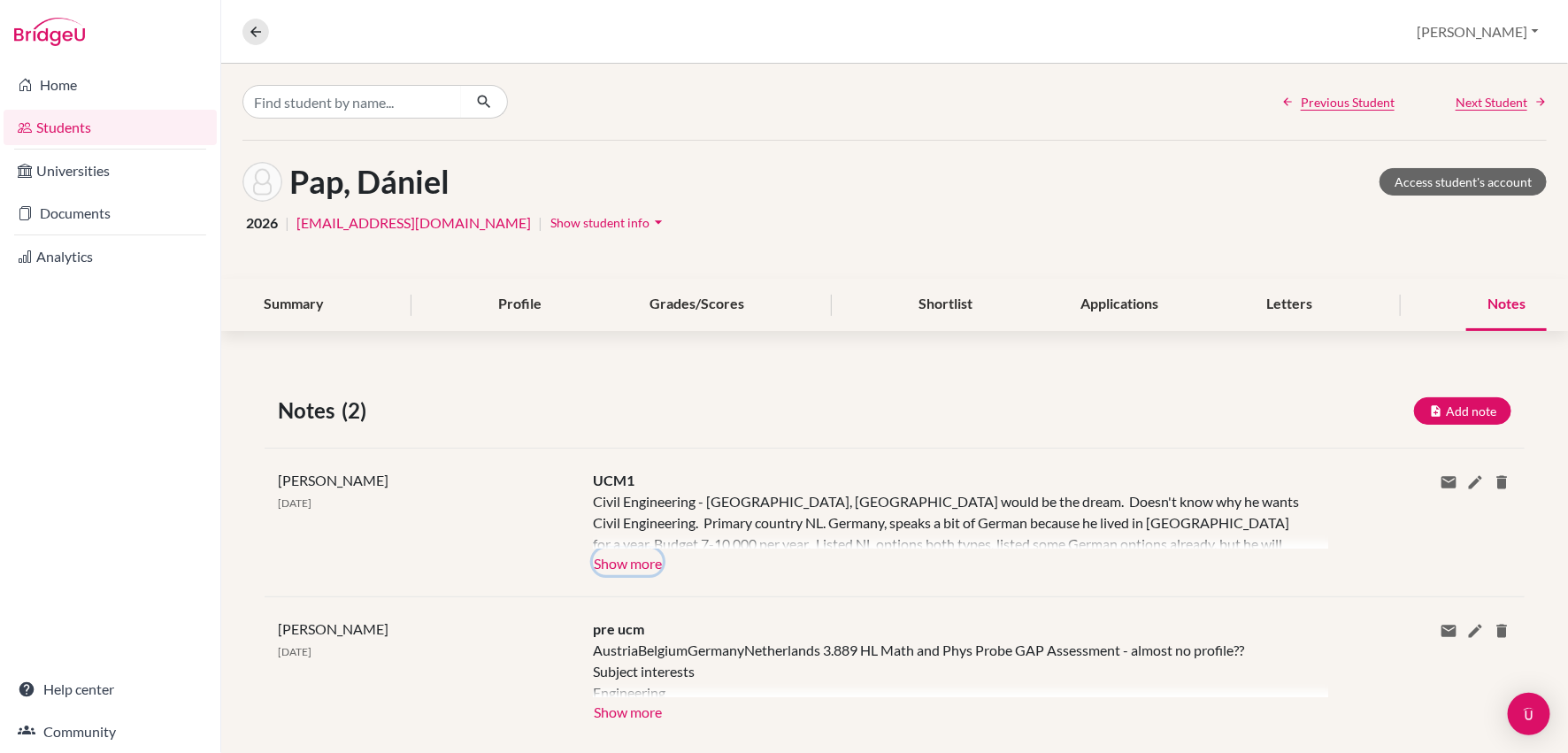
click at [645, 568] on button "Show more" at bounding box center [628, 562] width 70 height 27
